Goal: Information Seeking & Learning: Find specific fact

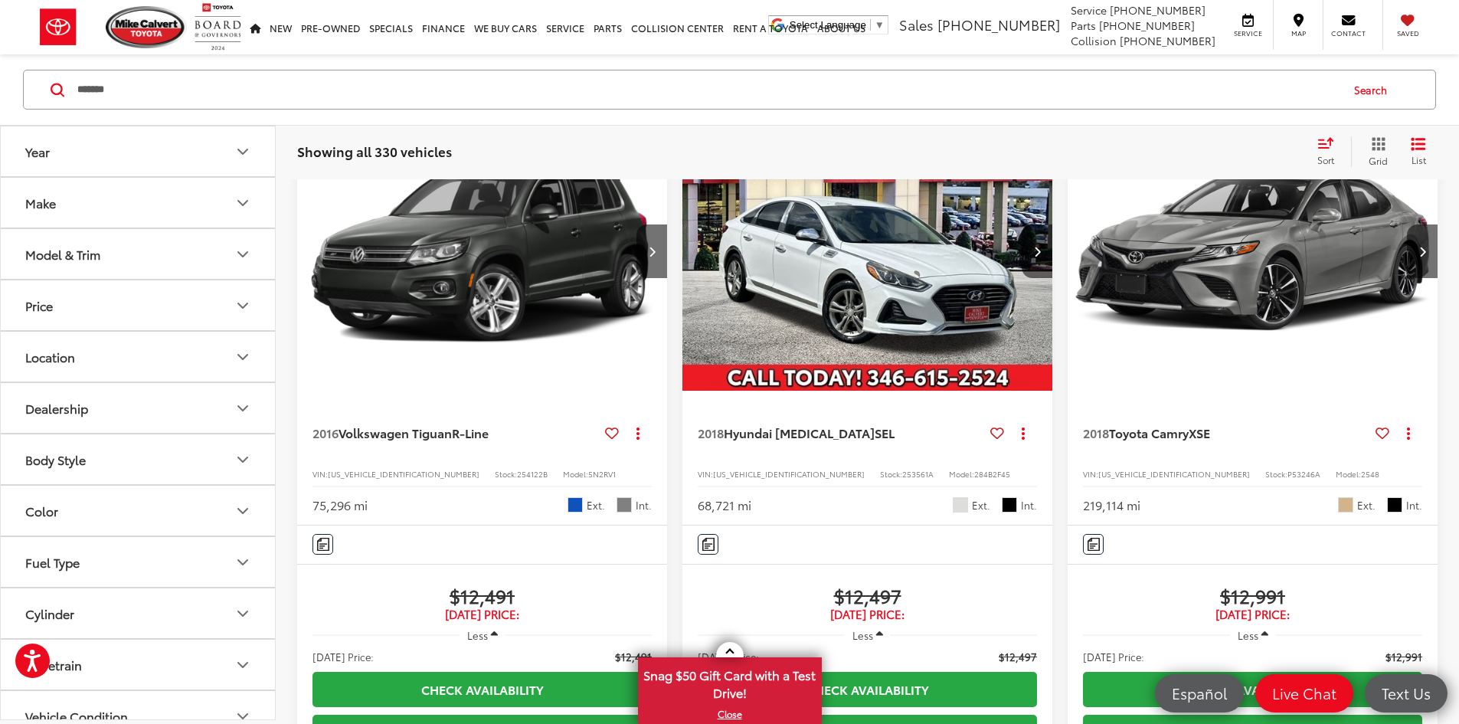
type input "*******"
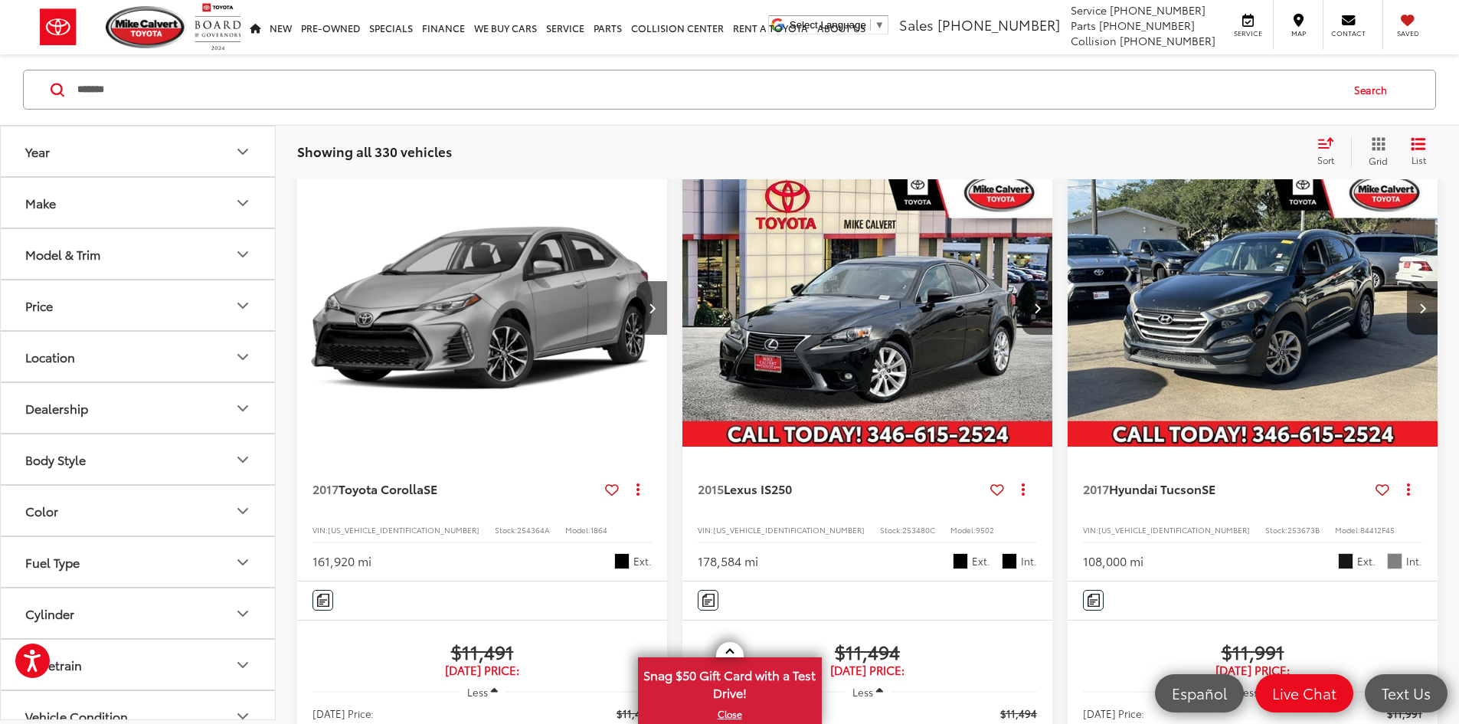
scroll to position [99, 0]
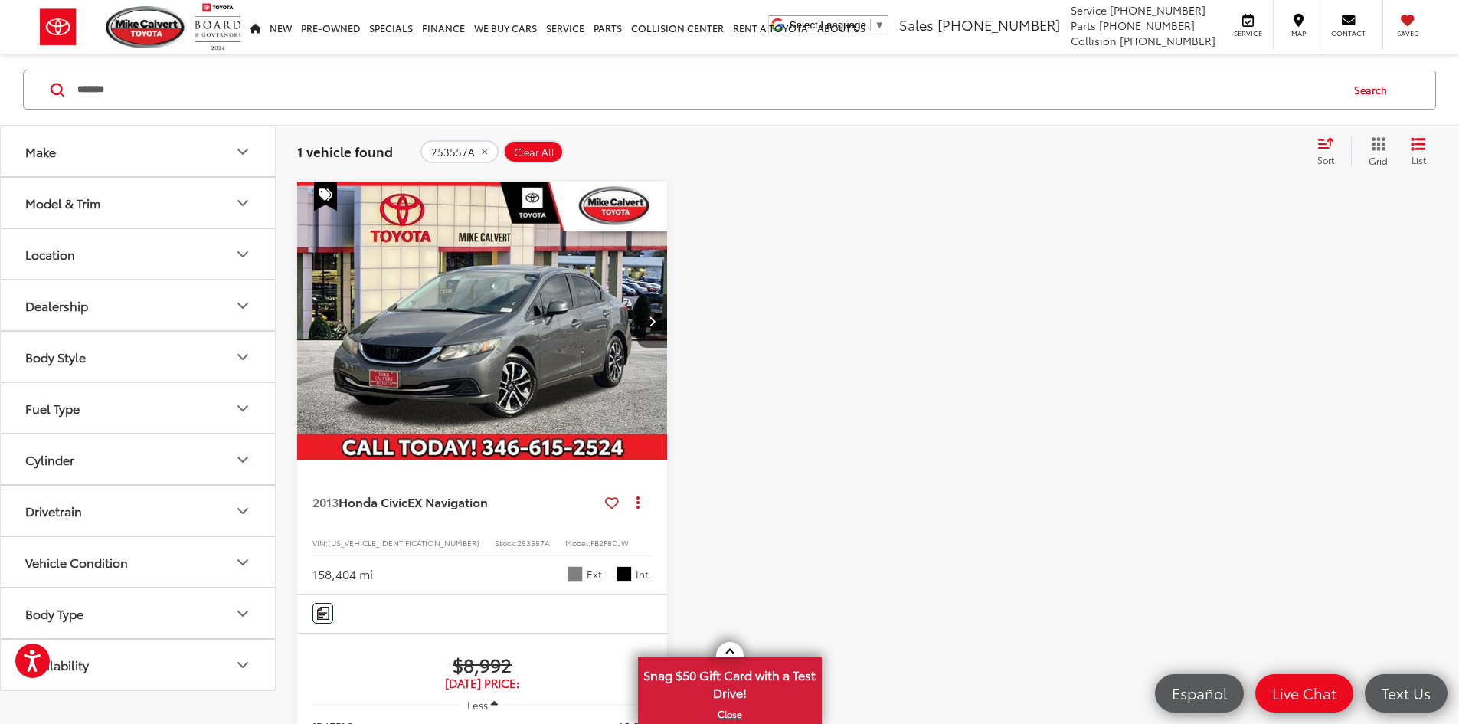
click at [552, 148] on span "Clear All" at bounding box center [534, 152] width 41 height 12
click at [378, 100] on input "Search by Make, Model, or Keyword" at bounding box center [708, 89] width 1264 height 37
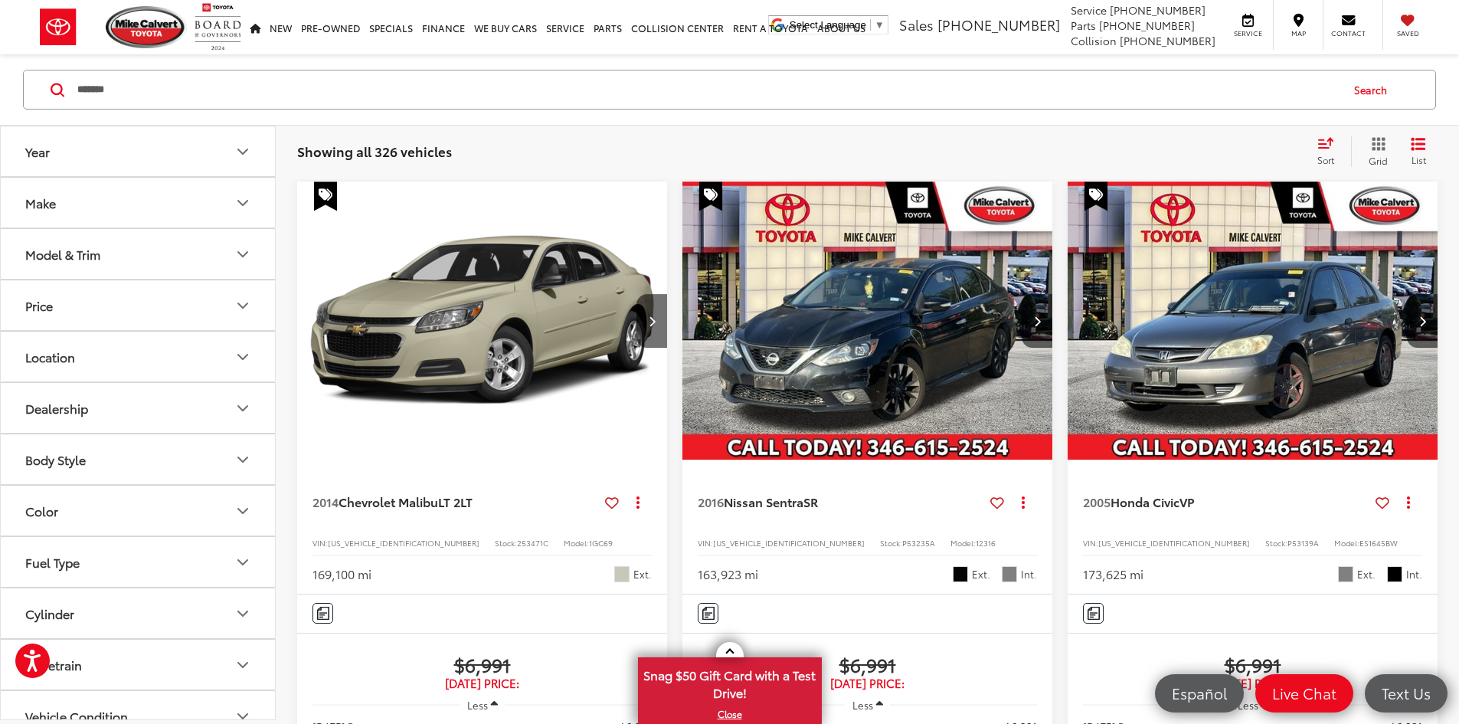
type input "*******"
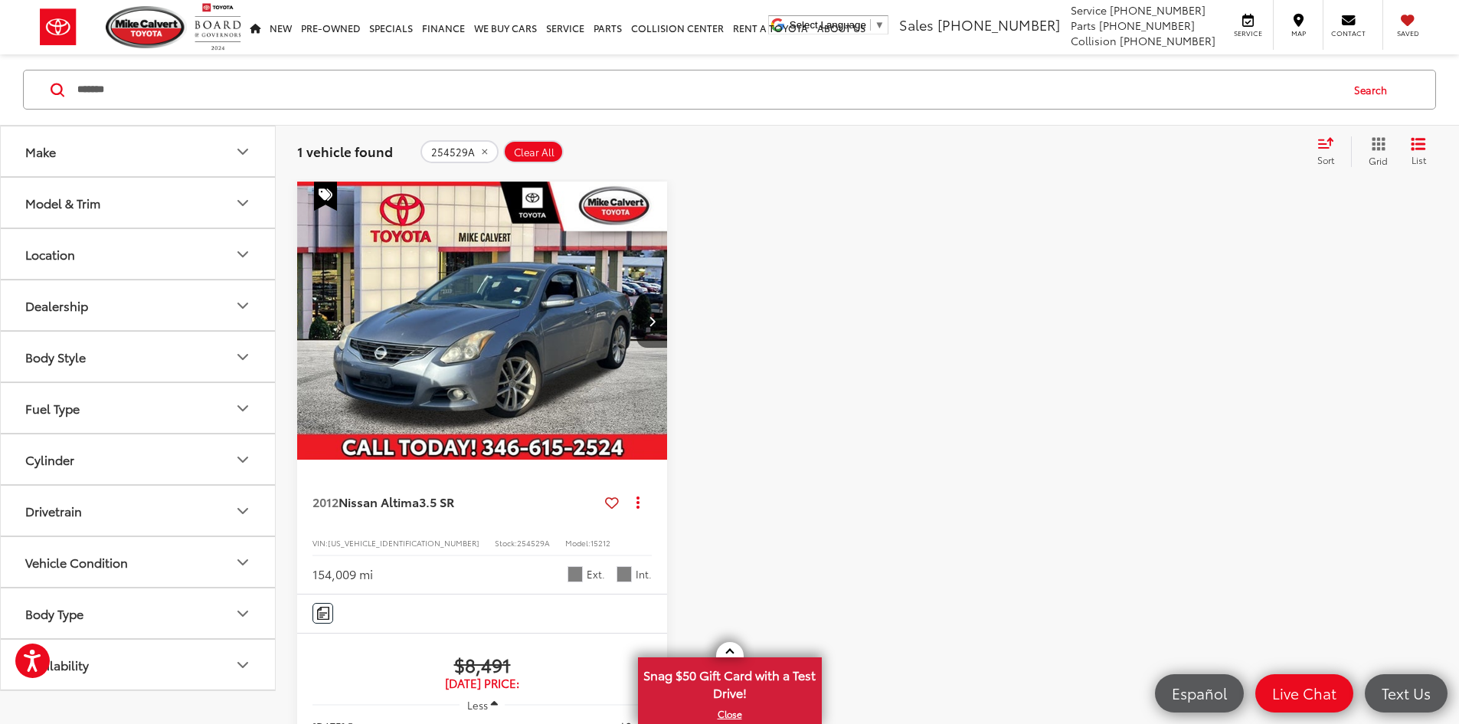
click at [542, 151] on span "Clear All" at bounding box center [534, 152] width 41 height 12
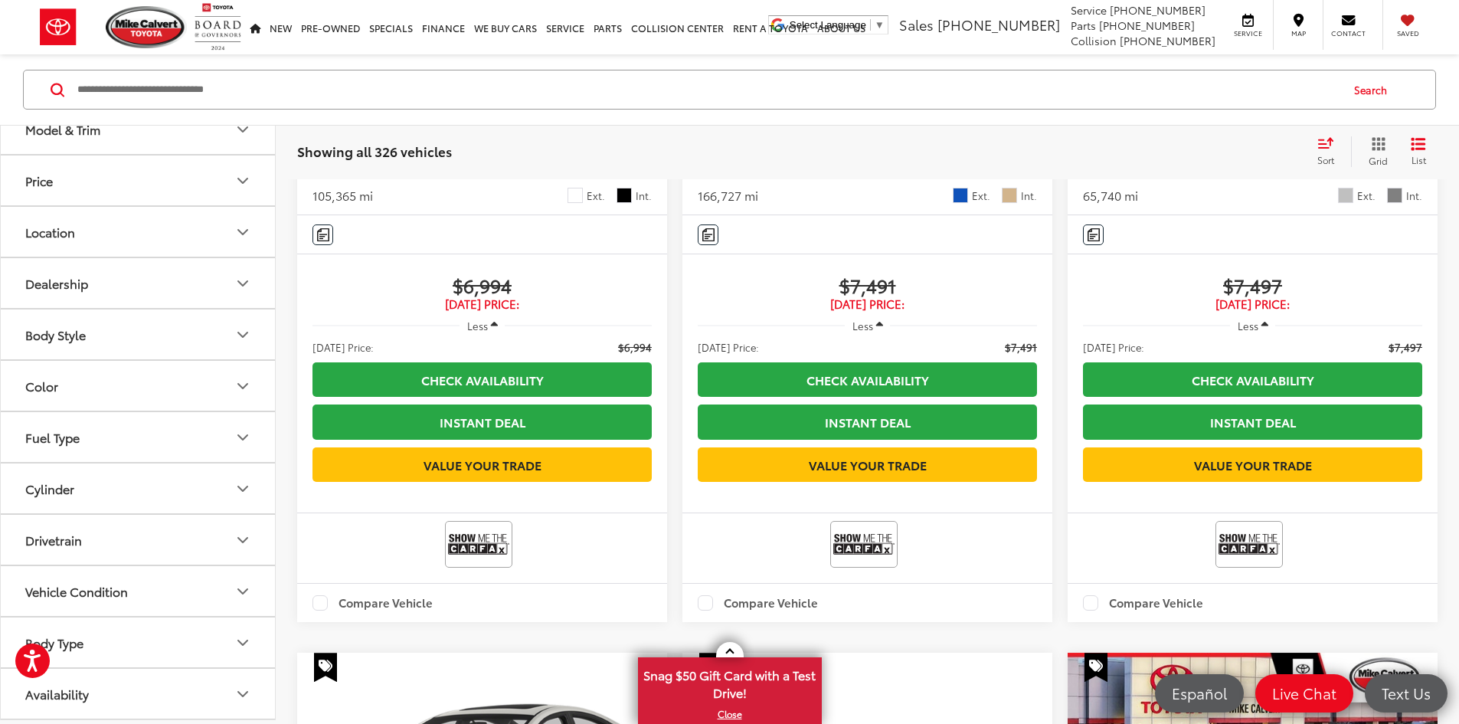
scroll to position [2550, 0]
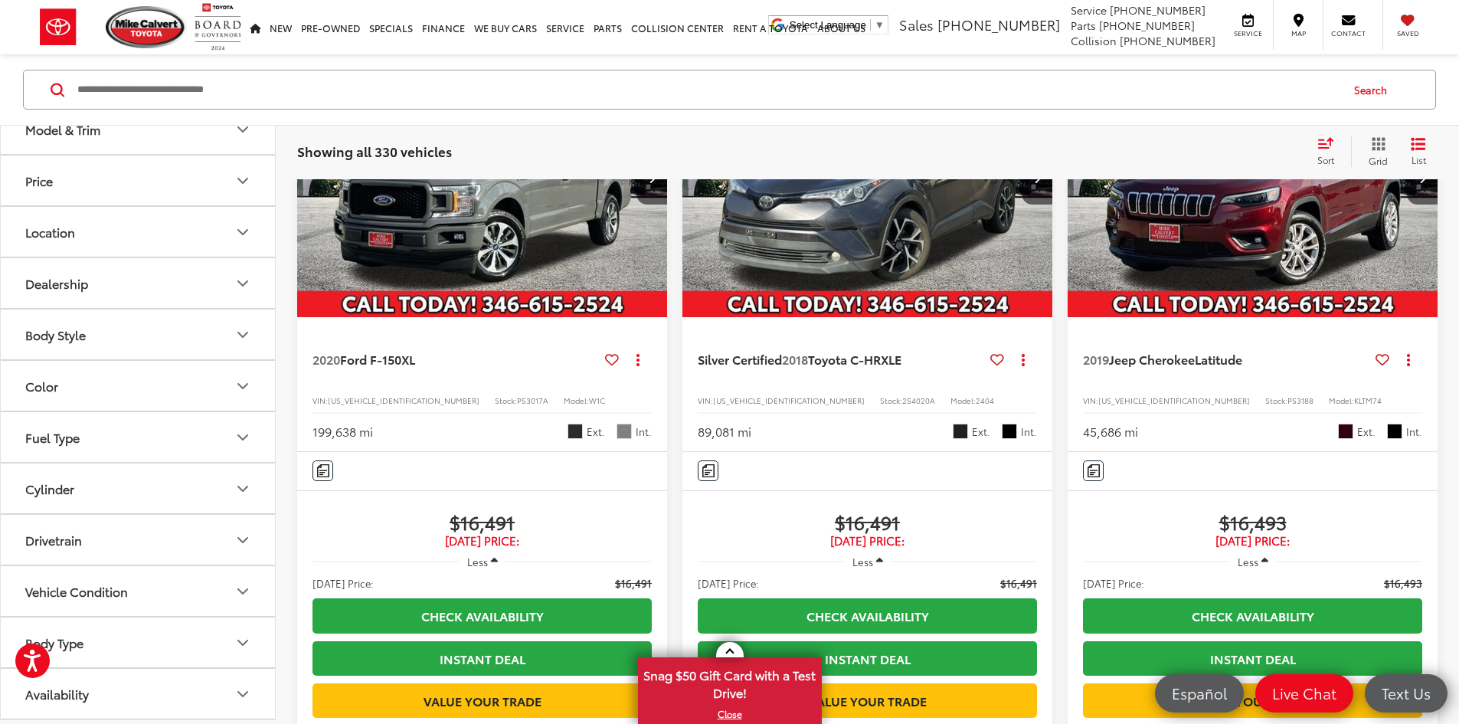
scroll to position [1018, 0]
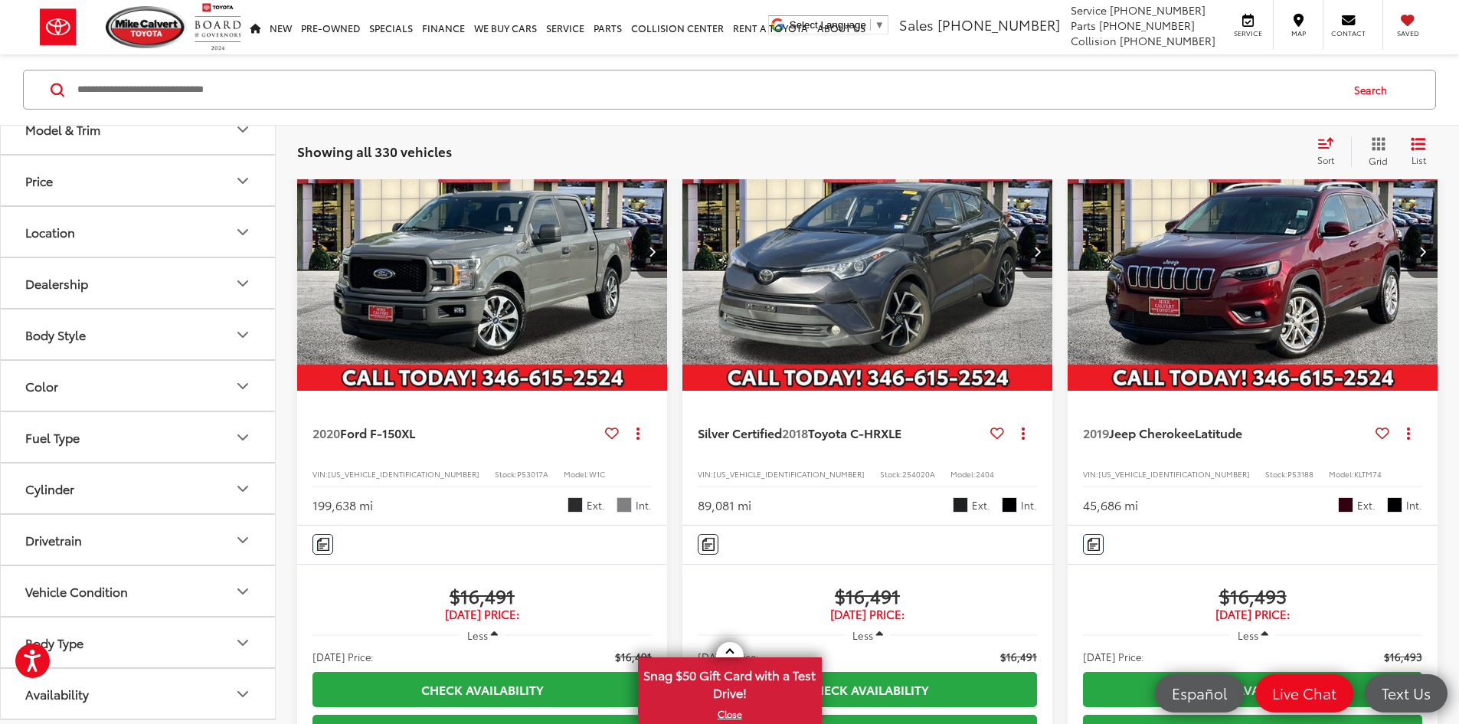
click at [902, 468] on span "254020A" at bounding box center [918, 473] width 33 height 11
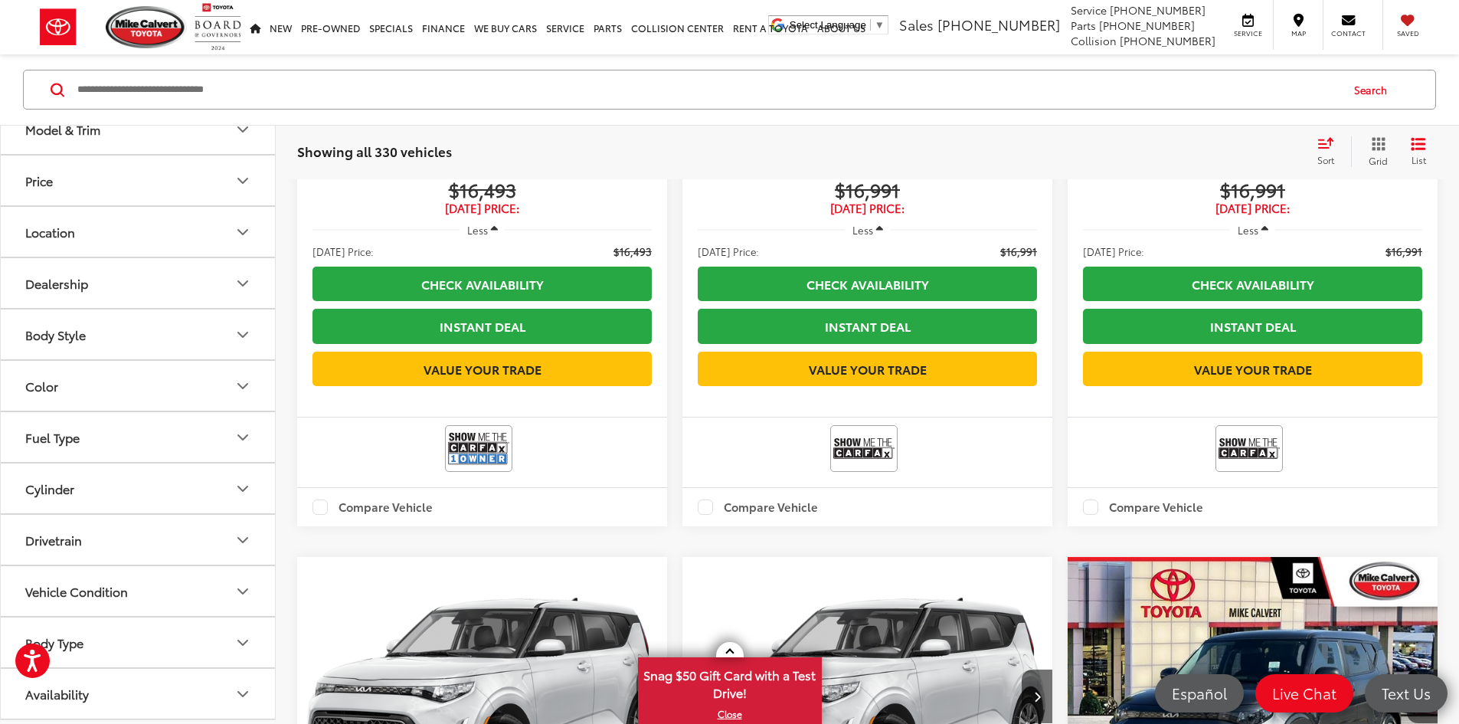
scroll to position [2397, 0]
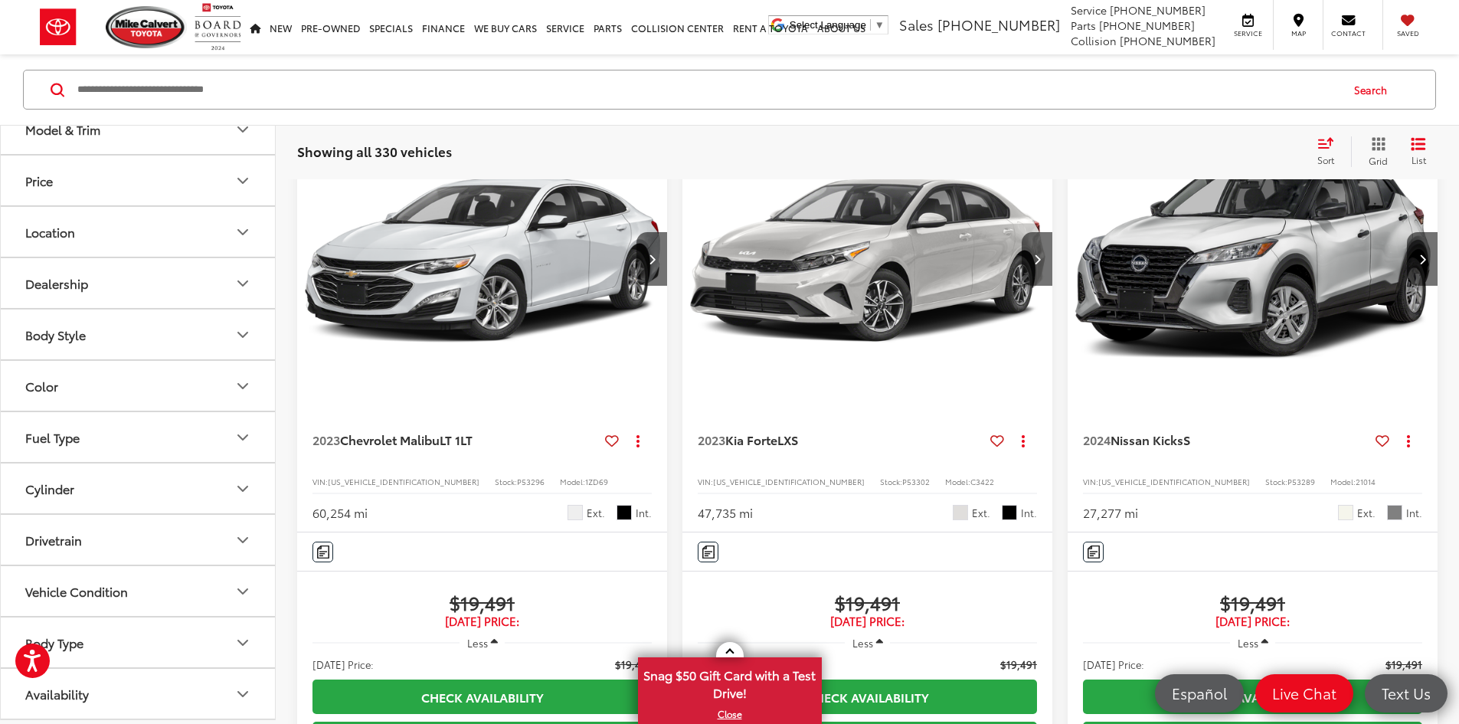
scroll to position [1784, 0]
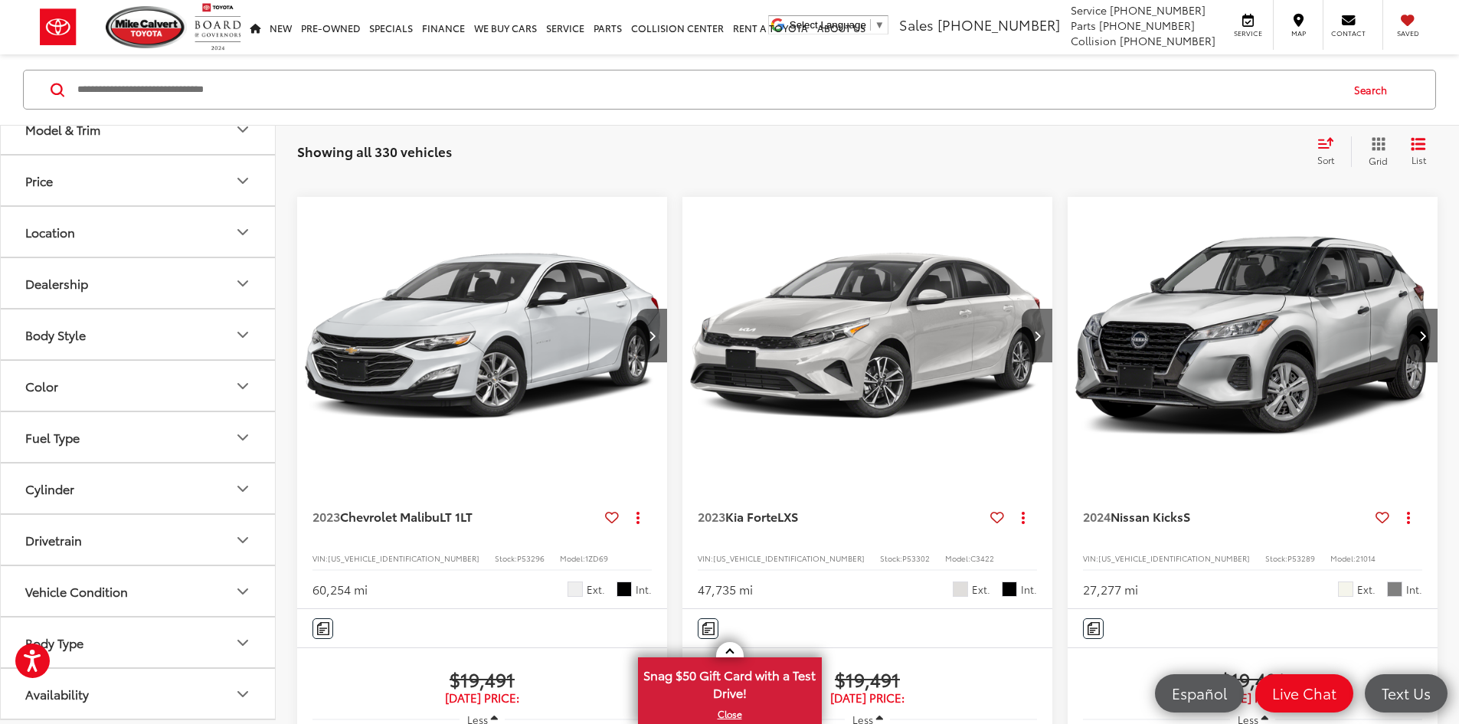
click at [222, 87] on input "Search by Make, Model, or Keyword" at bounding box center [708, 89] width 1264 height 37
type input "******"
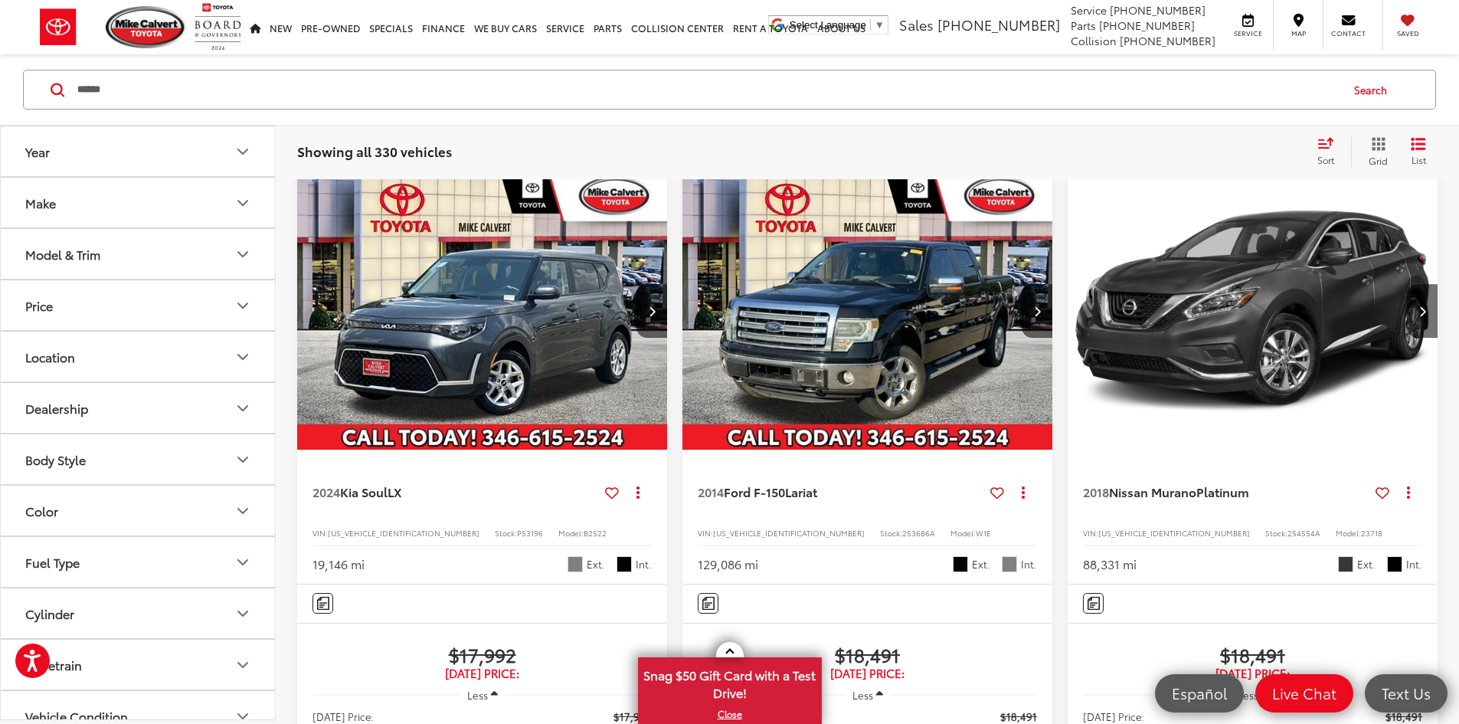
scroll to position [99, 0]
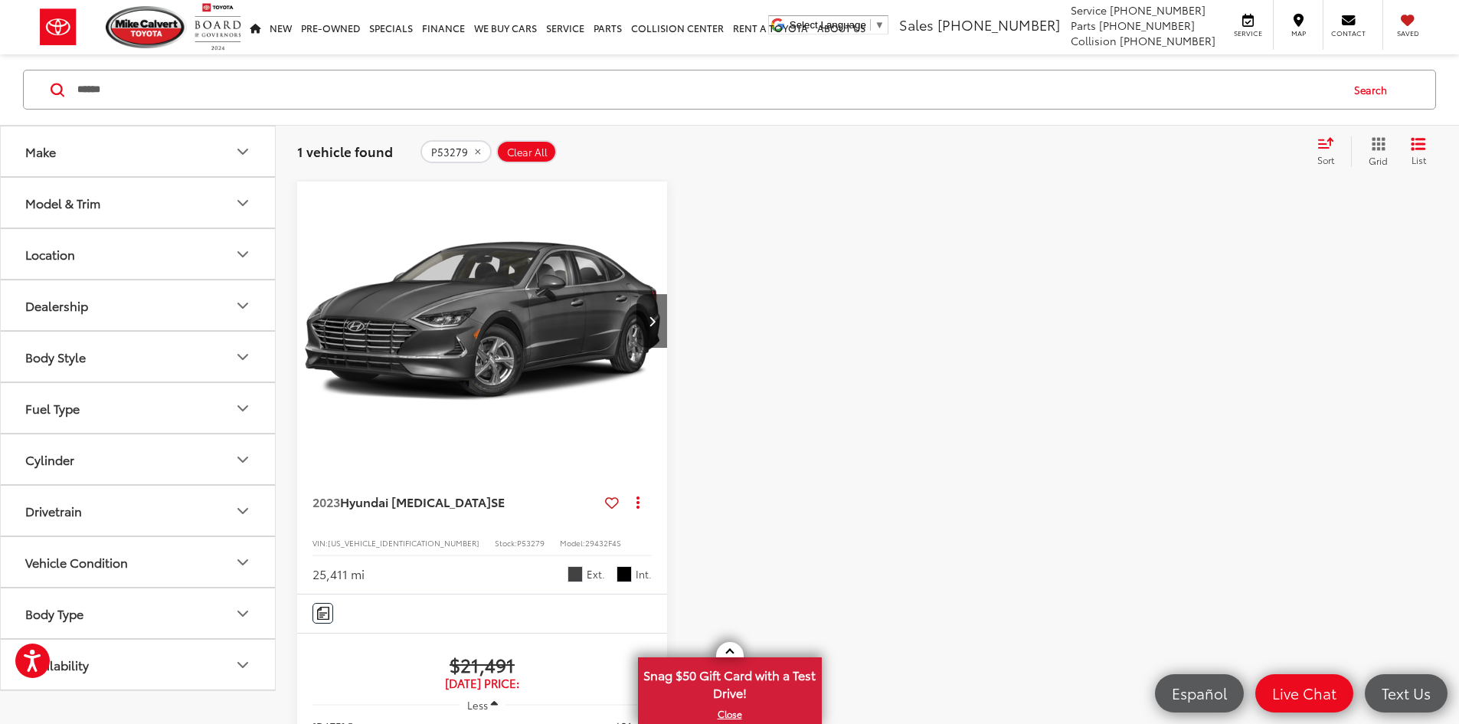
click at [517, 537] on span "P53279" at bounding box center [531, 542] width 28 height 11
copy span "P53279"
click at [533, 155] on span "Clear All" at bounding box center [527, 152] width 41 height 12
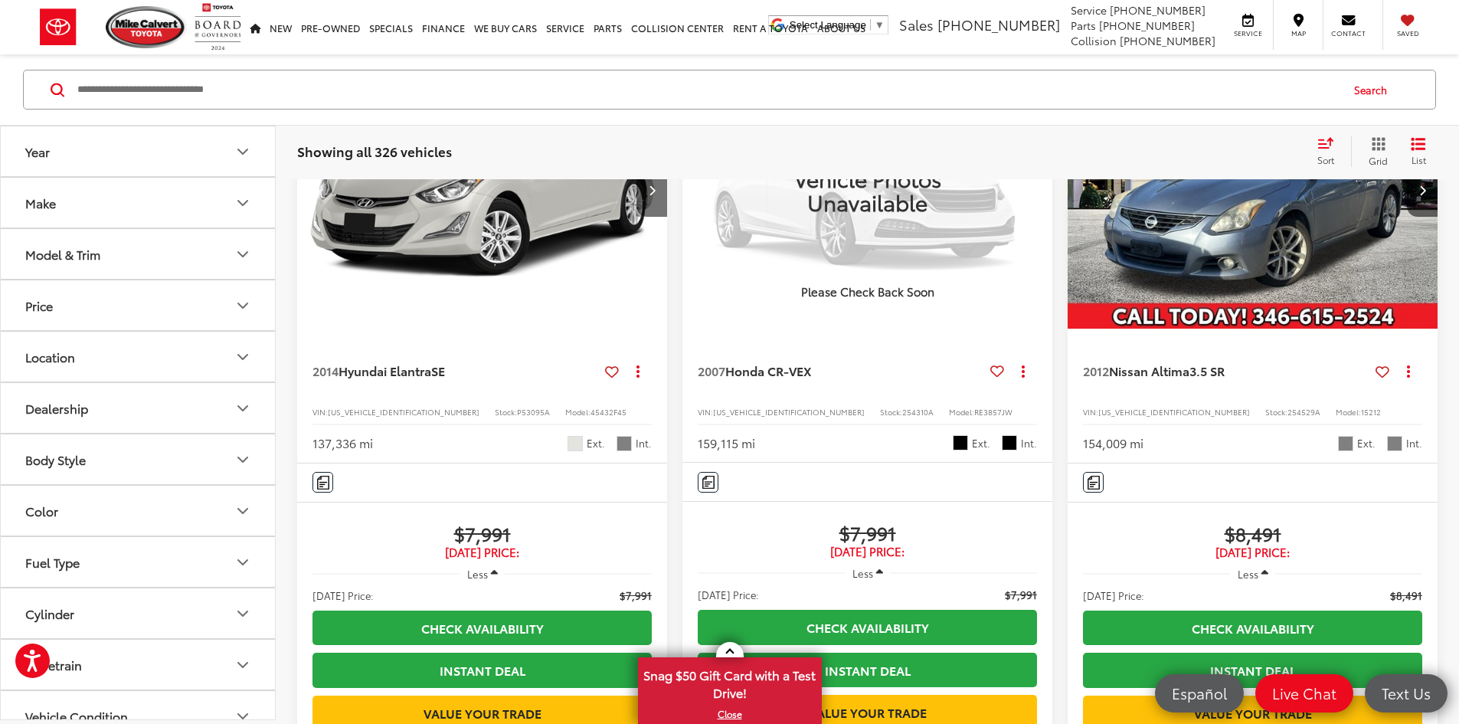
scroll to position [2474, 0]
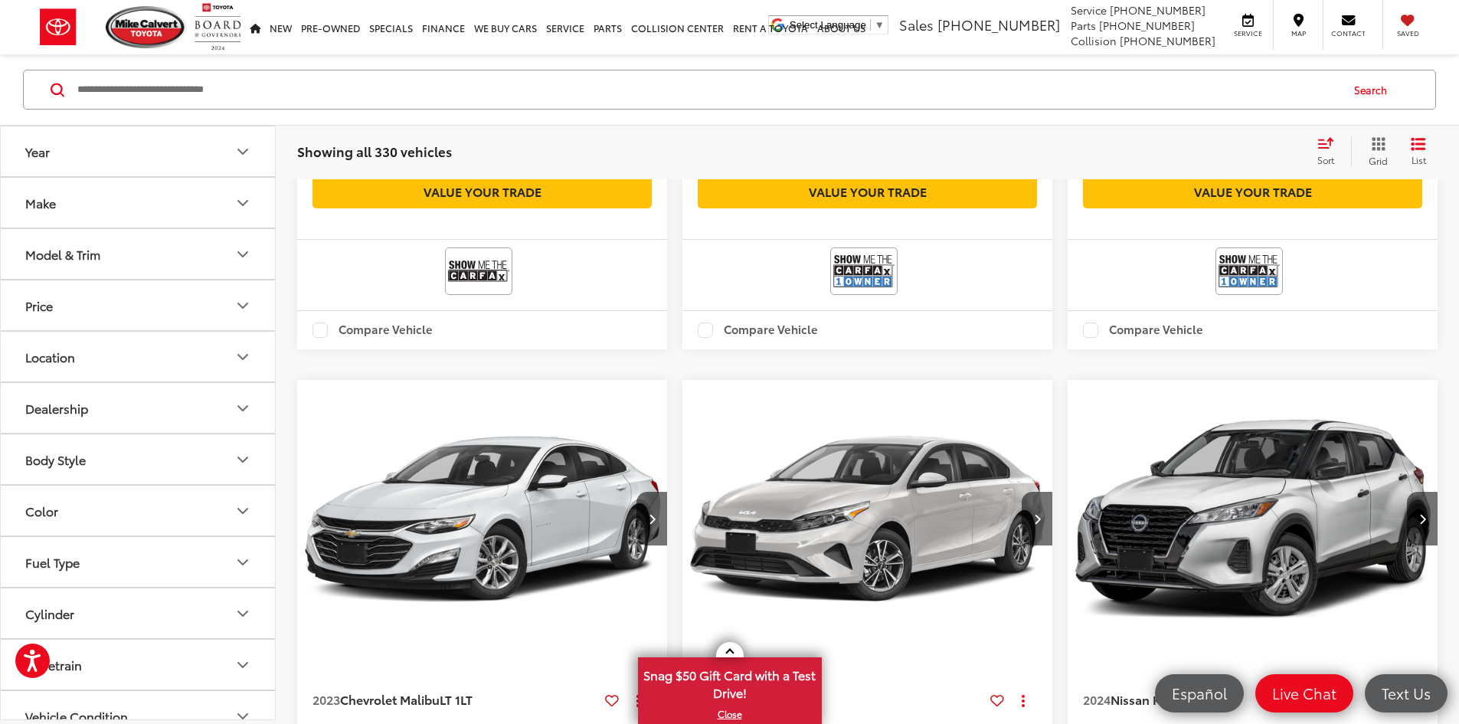
scroll to position [1784, 0]
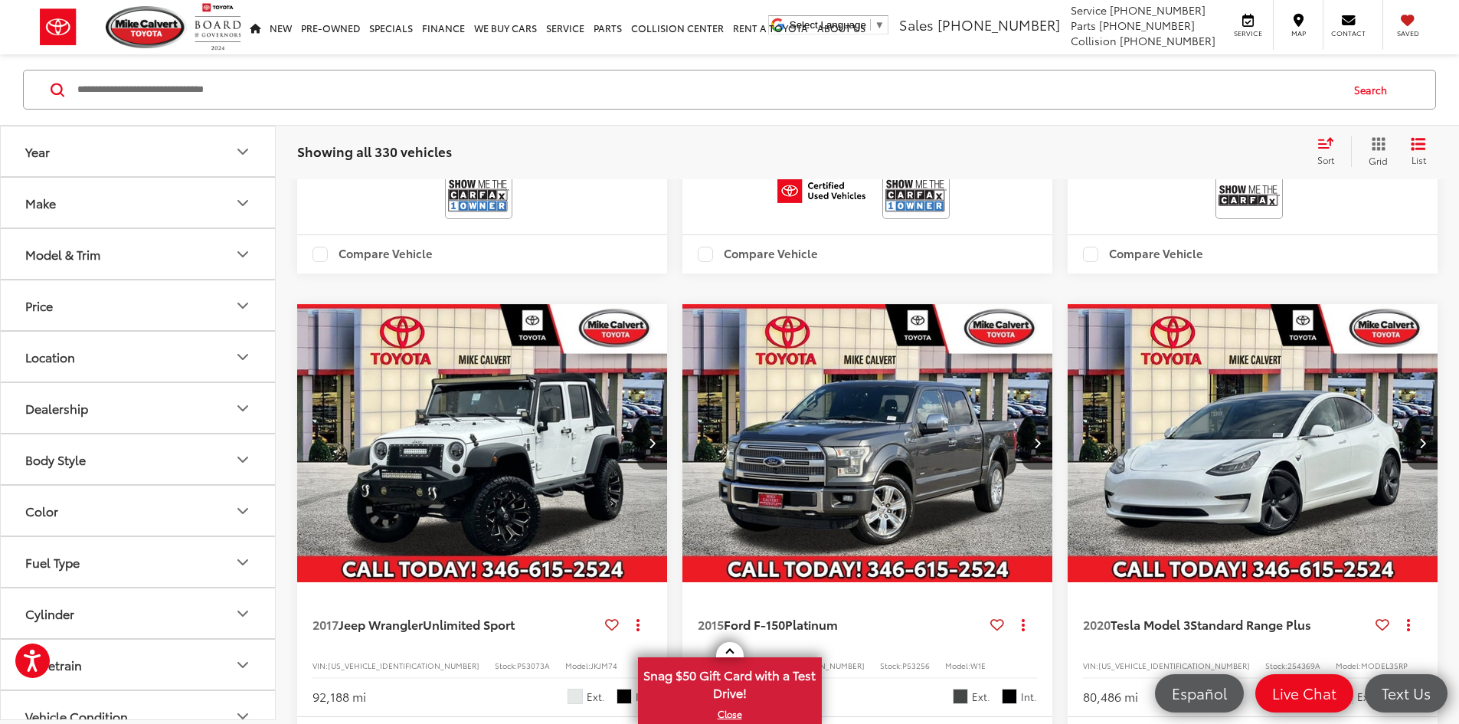
scroll to position [941, 0]
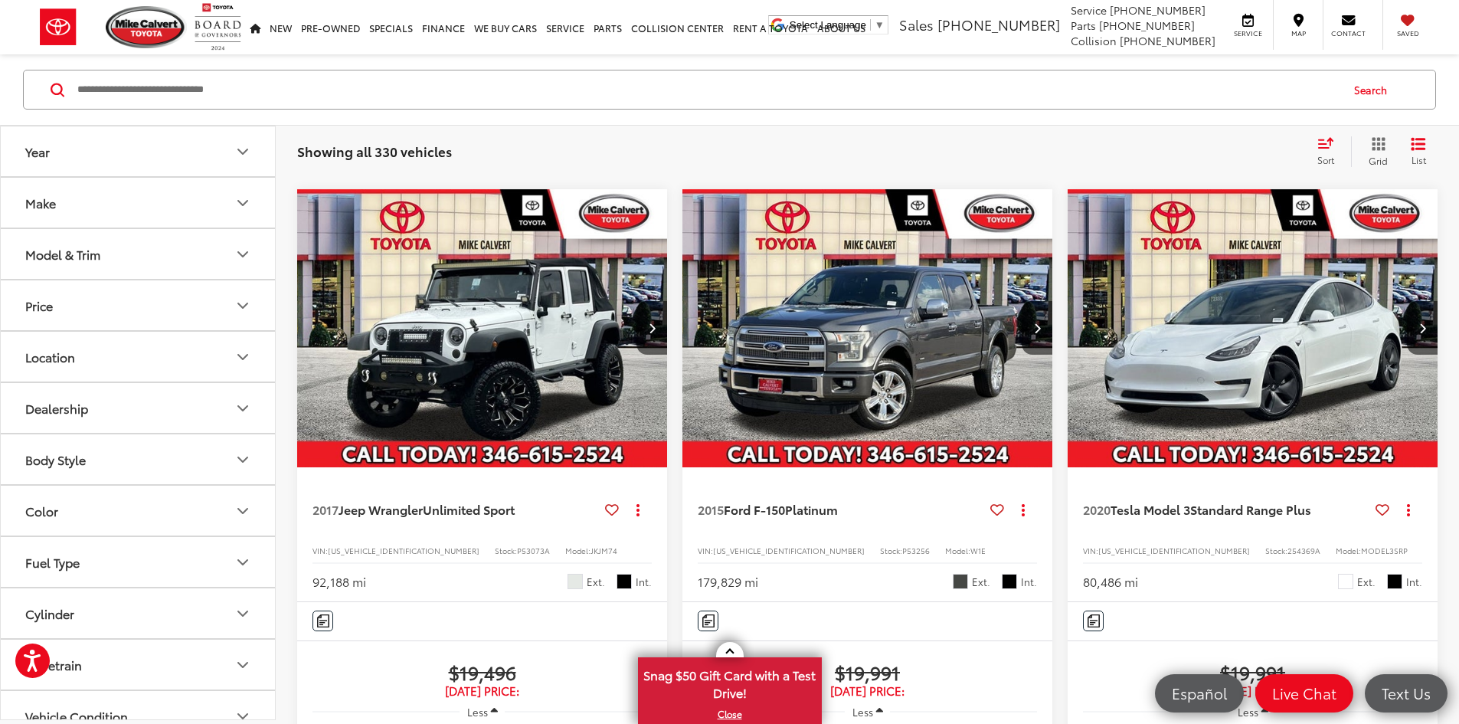
click at [1288, 545] on span "254369A" at bounding box center [1304, 550] width 33 height 11
copy span "254369A"
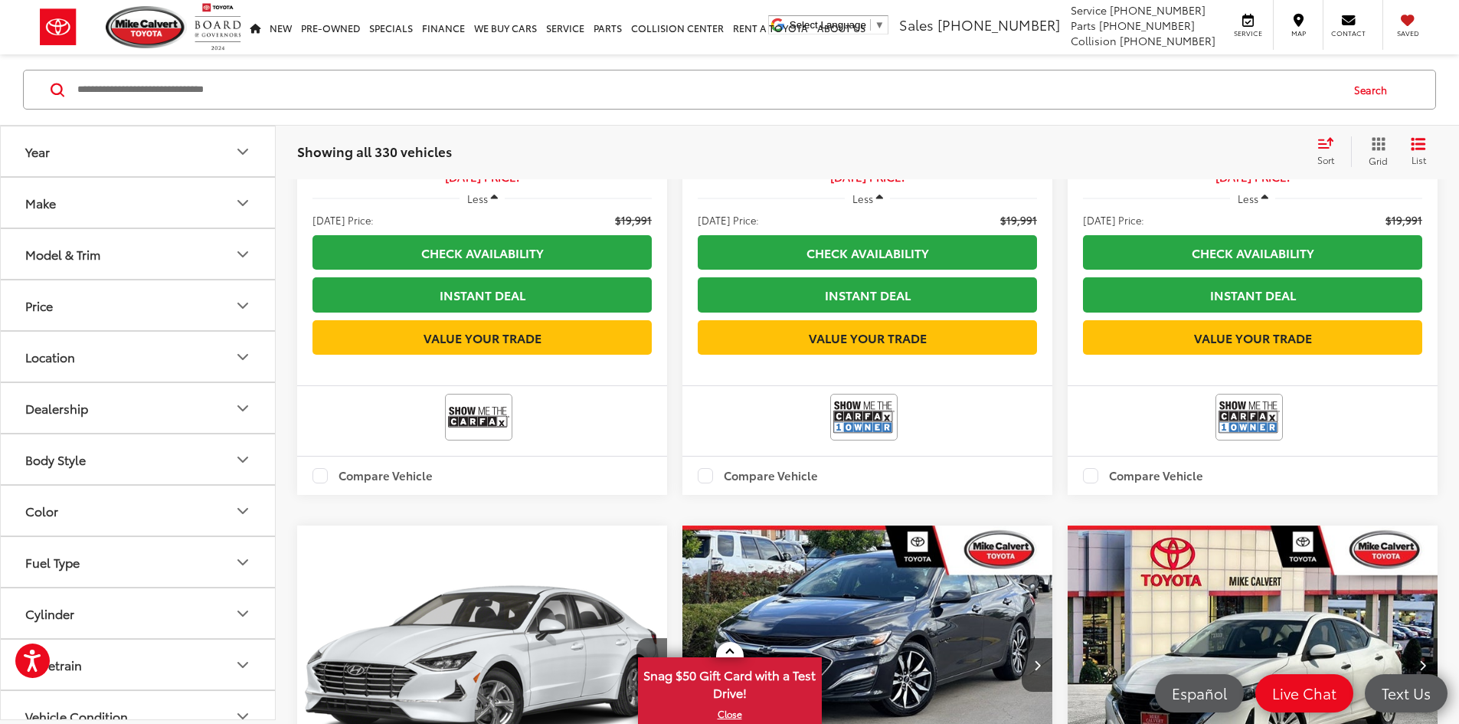
scroll to position [2397, 0]
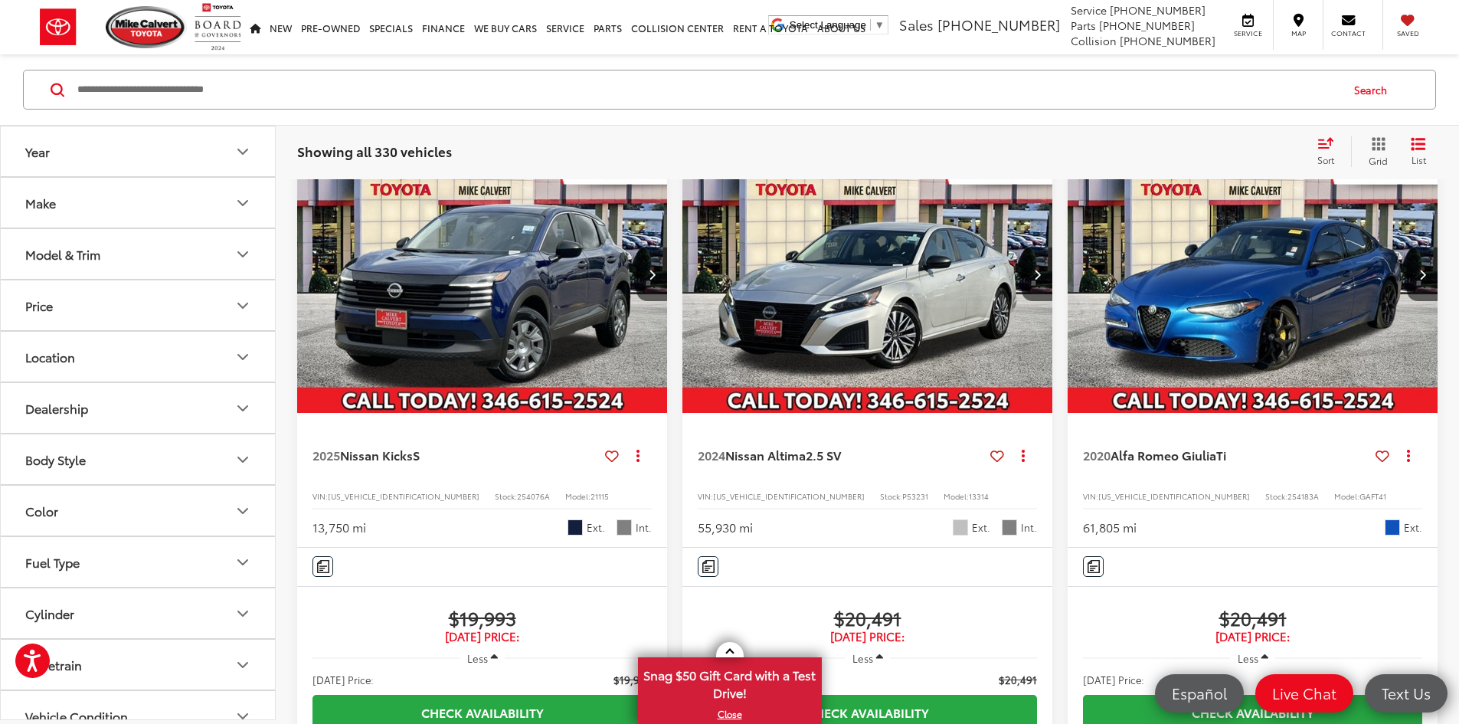
scroll to position [119, 0]
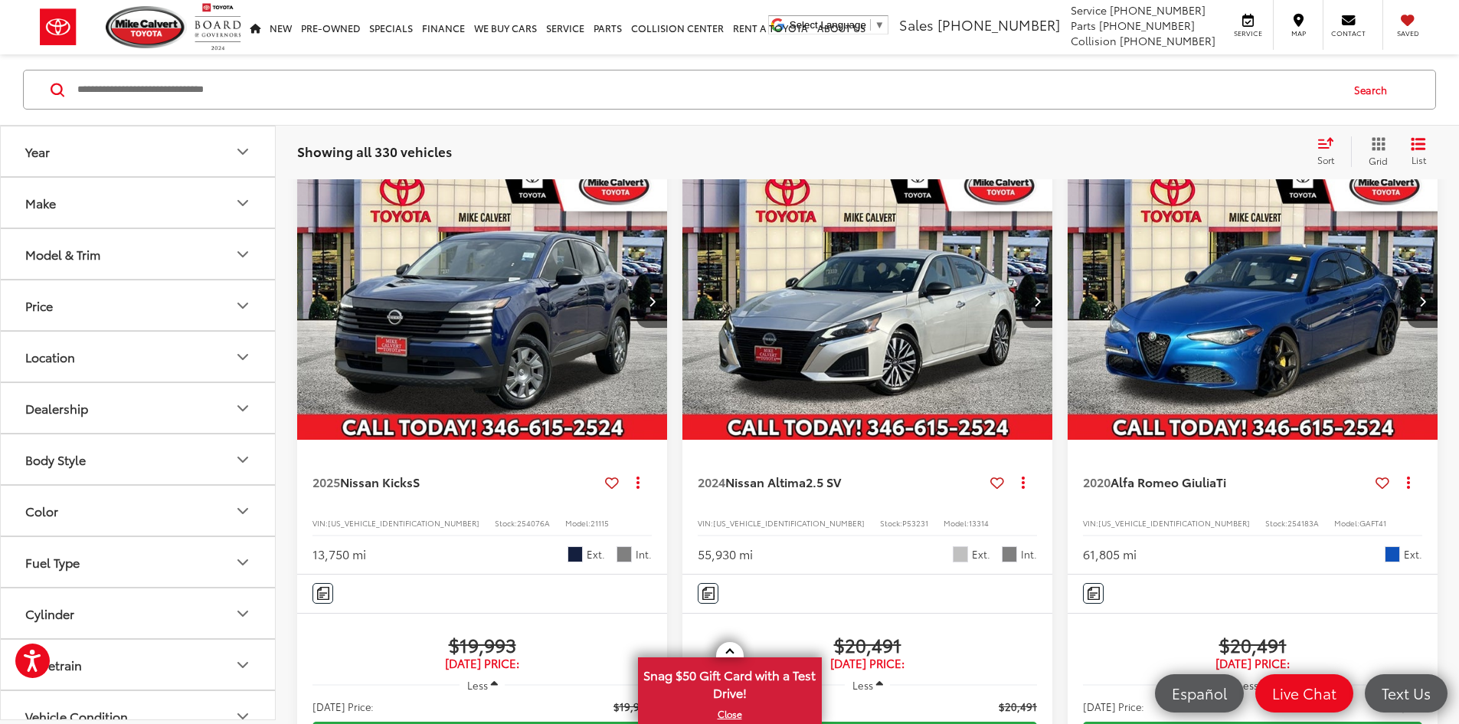
click at [1288, 517] on span "254183A" at bounding box center [1303, 522] width 31 height 11
copy span "254183A"
click at [201, 88] on input "Search by Make, Model, or Keyword" at bounding box center [708, 89] width 1264 height 37
type input "******"
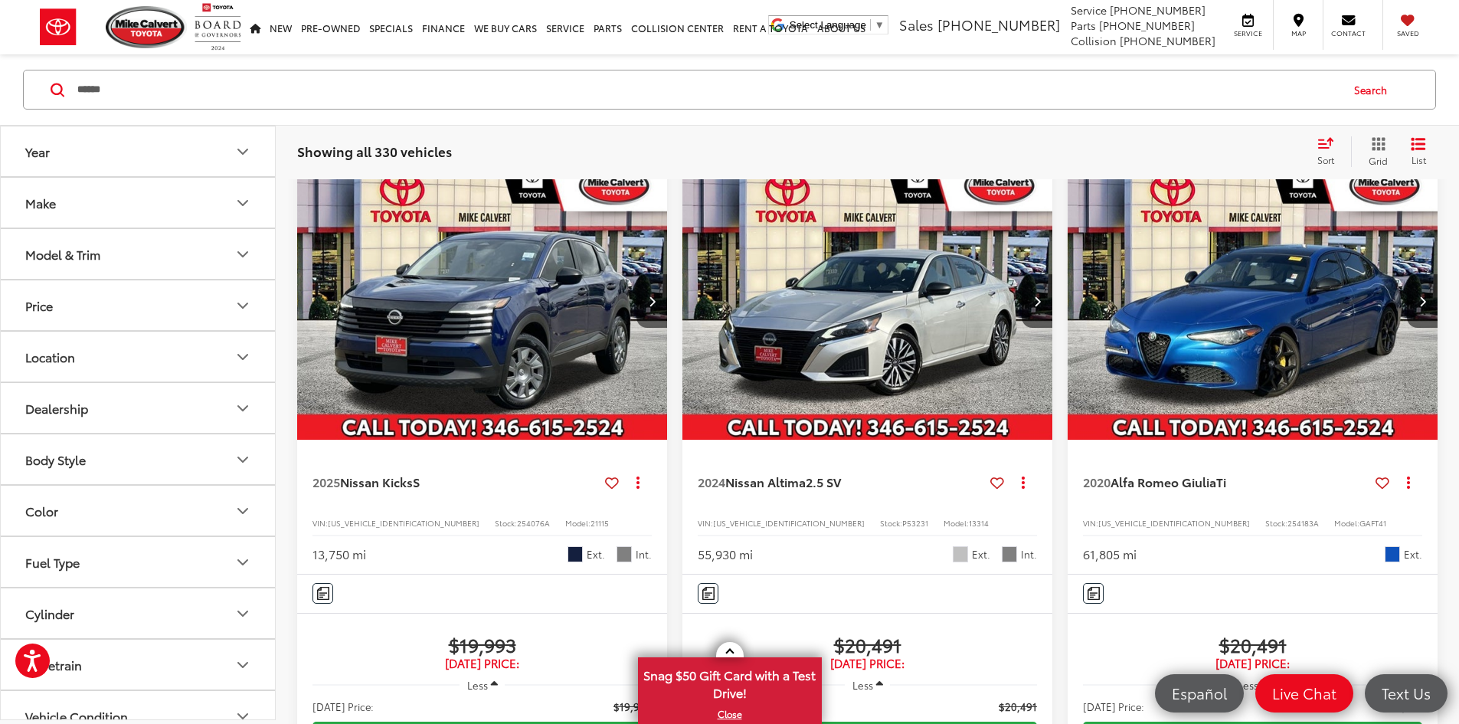
scroll to position [99, 0]
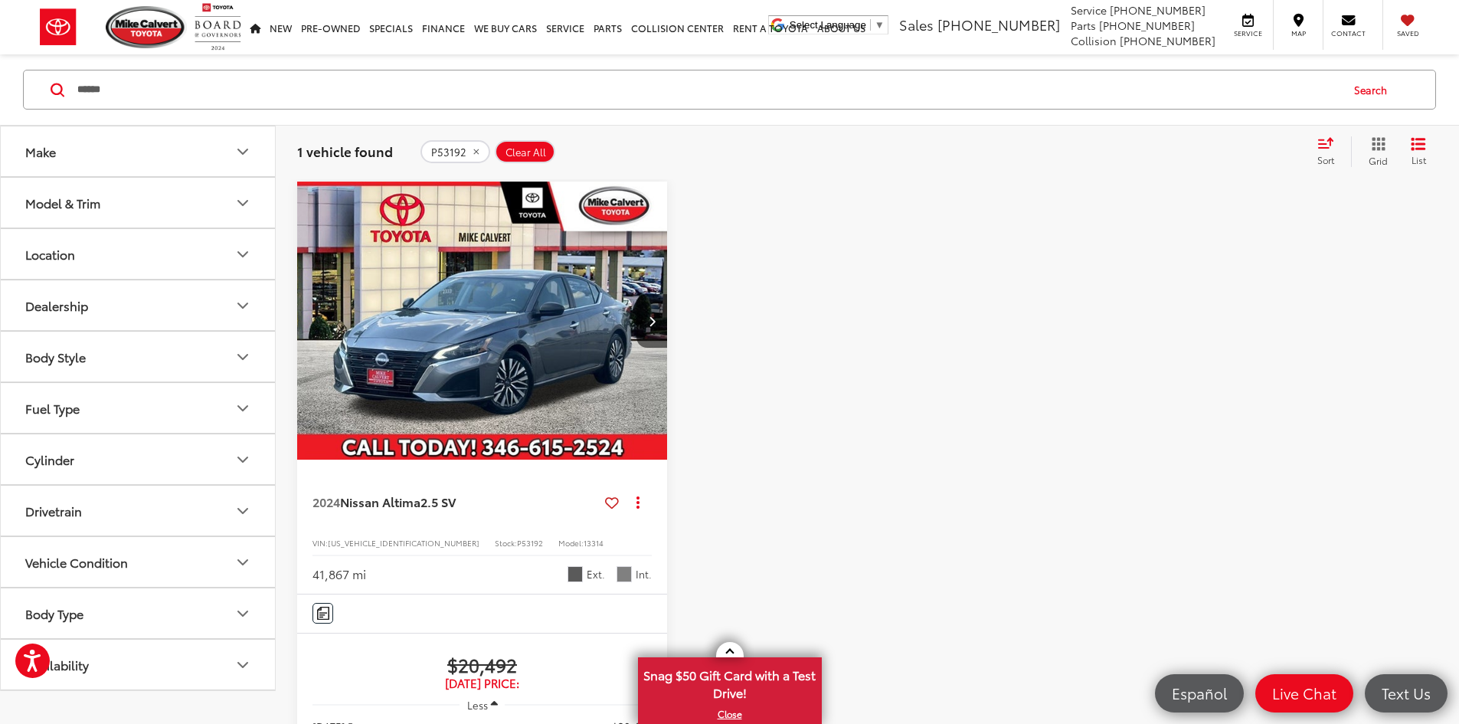
click at [517, 537] on span "P53192" at bounding box center [530, 542] width 26 height 11
copy span "P53192"
